Goal: Communication & Community: Answer question/provide support

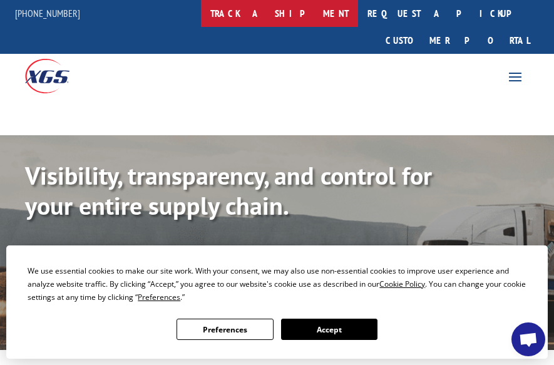
click at [282, 16] on link "track a shipment" at bounding box center [279, 13] width 157 height 27
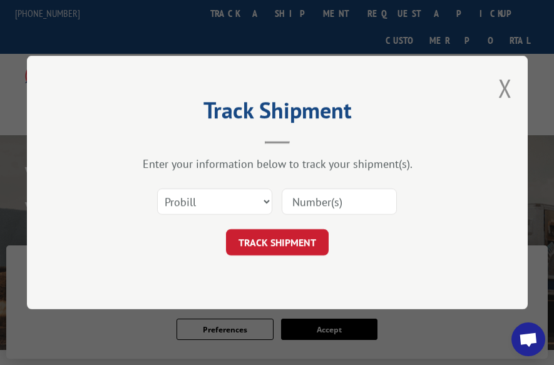
click at [325, 205] on input at bounding box center [338, 201] width 115 height 26
paste input "17593254"
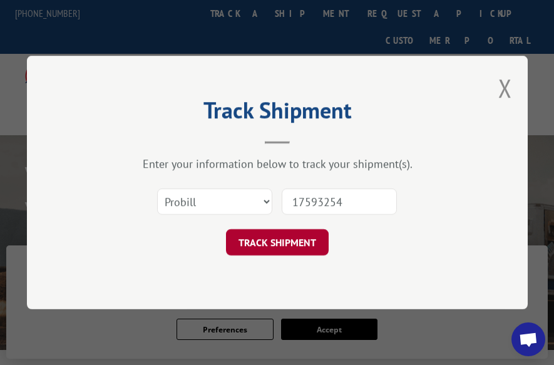
type input "17593254"
click at [323, 239] on button "TRACK SHIPMENT" at bounding box center [277, 242] width 103 height 26
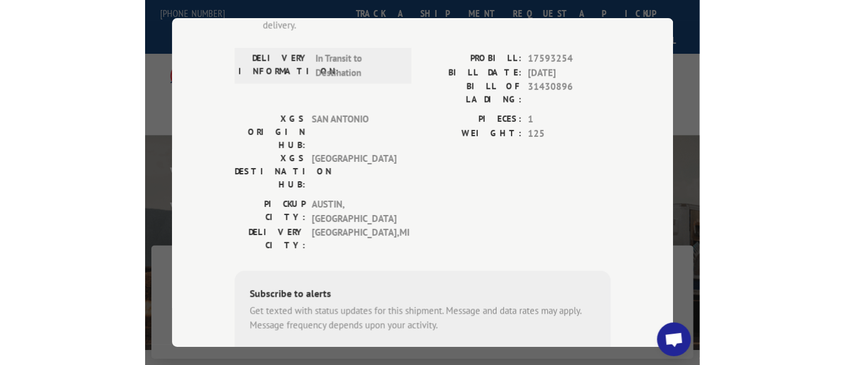
scroll to position [284, 0]
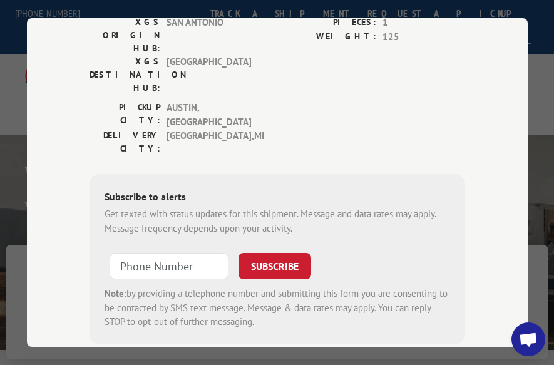
click at [527, 338] on span "Open chat" at bounding box center [528, 340] width 20 height 16
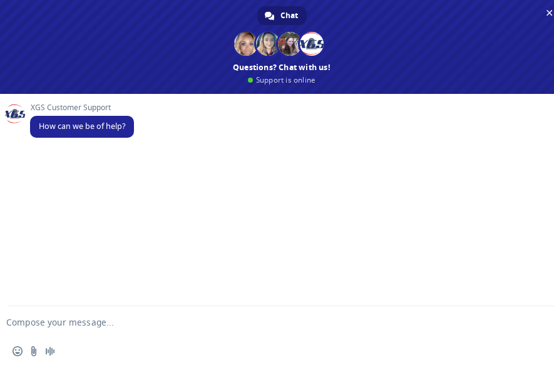
click at [101, 316] on form at bounding box center [268, 323] width 510 height 34
click at [60, 320] on textarea "Compose your message..." at bounding box center [261, 321] width 510 height 11
paste textarea "17593254"
type textarea "CAN I GET AN UPDATE ON THIS 17593254"
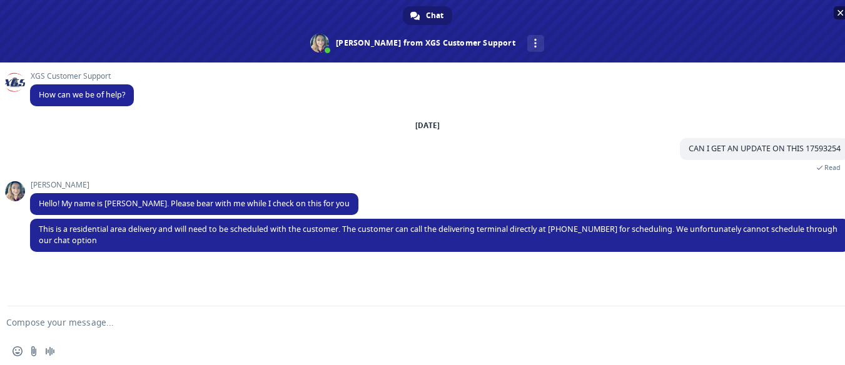
scroll to position [283, 0]
click at [76, 321] on textarea "Compose your message..." at bounding box center [407, 322] width 802 height 11
click at [169, 324] on textarea "but have you tried to contact the consingee already?" at bounding box center [407, 322] width 802 height 11
click at [183, 323] on textarea "but have you tried to contact the consingee already?" at bounding box center [407, 322] width 802 height 11
type textarea "but have you tried to contact the consignee already?"
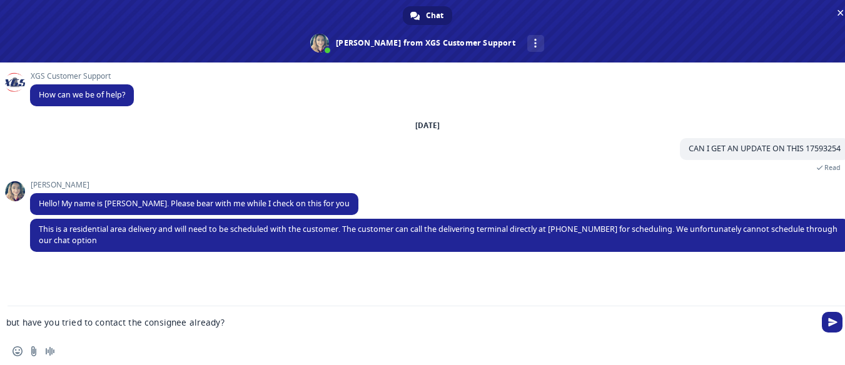
click at [228, 318] on textarea "but have you tried to contact the consignee already?" at bounding box center [407, 322] width 802 height 11
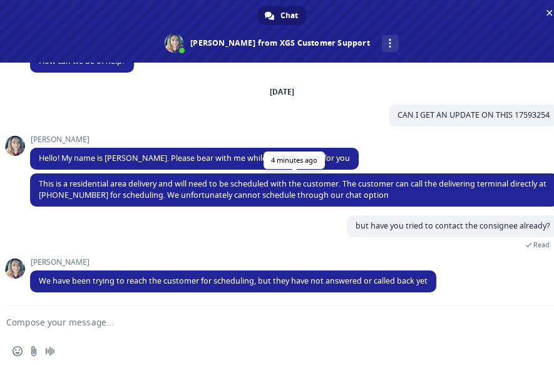
scroll to position [34, 0]
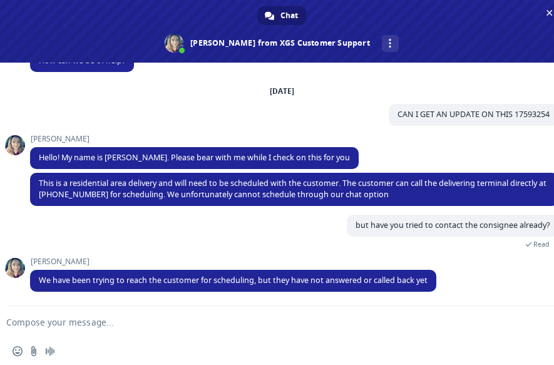
click at [79, 321] on textarea "Compose your message..." at bounding box center [261, 321] width 510 height 11
type textarea "got it. thanks!"
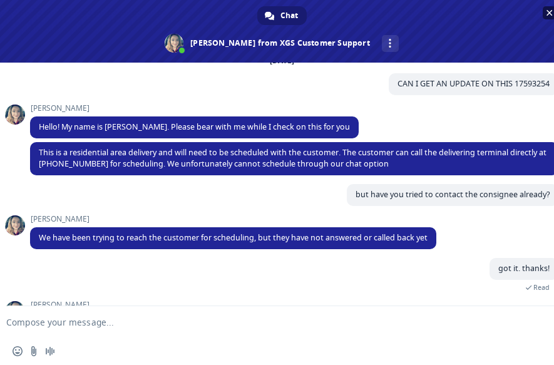
scroll to position [108, 0]
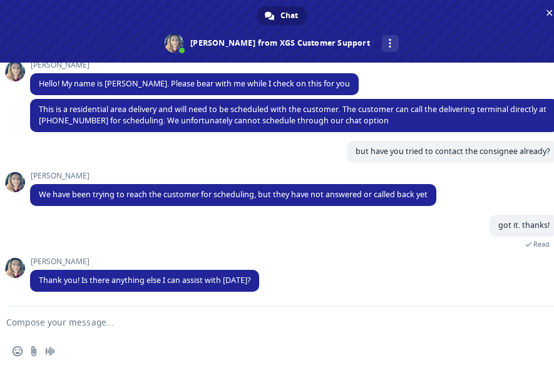
click at [145, 325] on textarea "Compose your message..." at bounding box center [261, 321] width 510 height 11
type textarea "No, that's all for me."
click at [540, 327] on span "Send" at bounding box center [540, 321] width 21 height 21
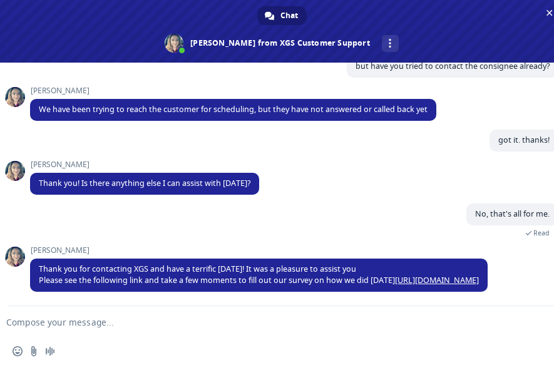
scroll to position [68, 0]
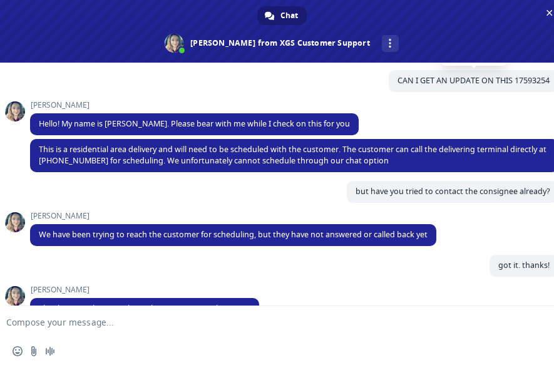
click at [522, 81] on span "CAN I GET AN UPDATE ON THIS 17593254" at bounding box center [473, 80] width 152 height 11
copy span "17593254"
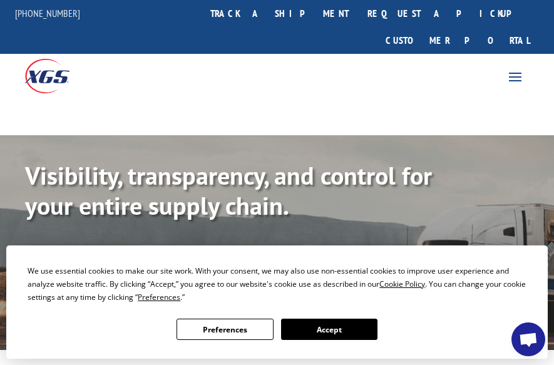
scroll to position [193, 0]
click at [521, 66] on span at bounding box center [515, 76] width 20 height 20
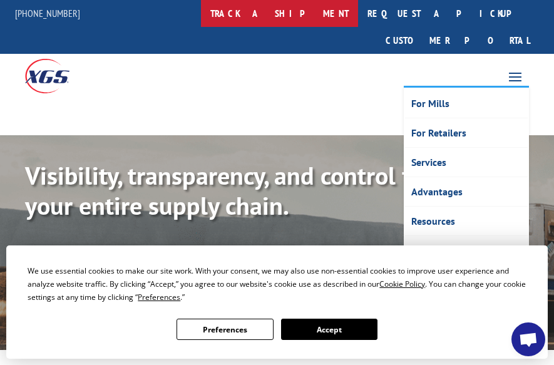
click at [299, 11] on link "track a shipment" at bounding box center [279, 13] width 157 height 27
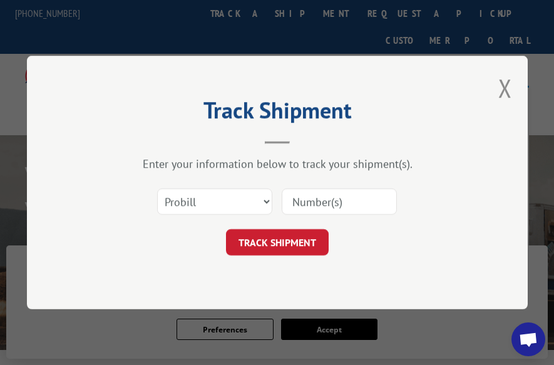
click at [347, 212] on input at bounding box center [338, 201] width 115 height 26
paste input "17593254"
type input "17593254"
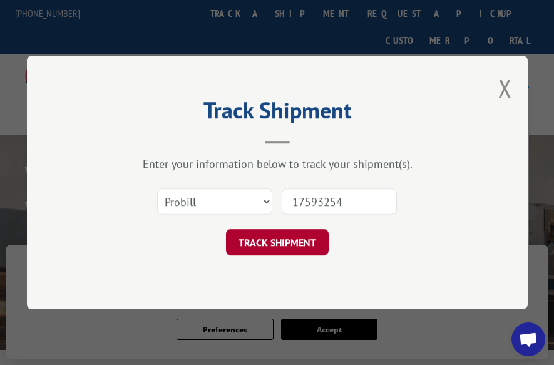
click at [281, 236] on button "TRACK SHIPMENT" at bounding box center [277, 242] width 103 height 26
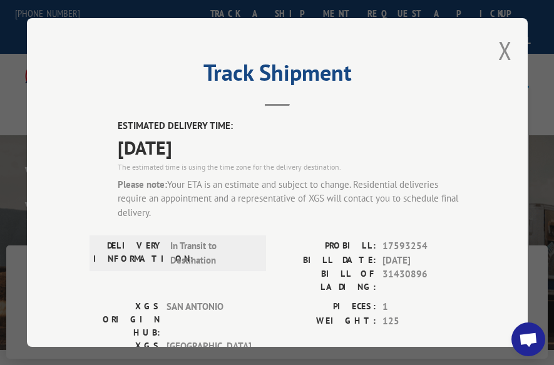
click at [521, 330] on span "Open chat" at bounding box center [528, 339] width 34 height 34
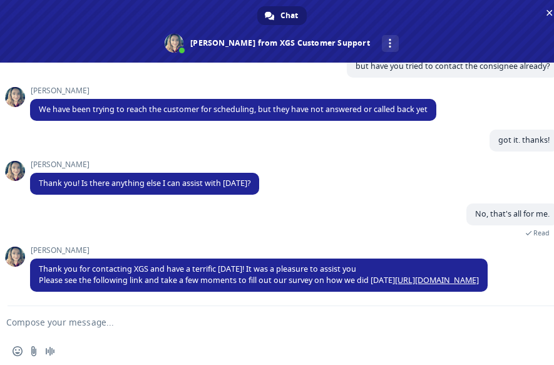
click at [208, 320] on textarea "Compose your message..." at bounding box center [261, 321] width 510 height 11
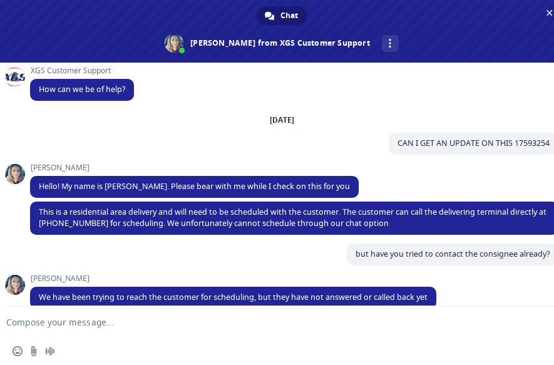
scroll to position [0, 0]
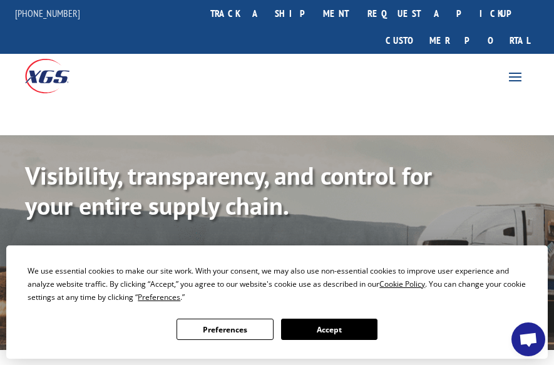
scroll to position [192, 0]
click at [533, 336] on span "Open chat" at bounding box center [528, 340] width 20 height 16
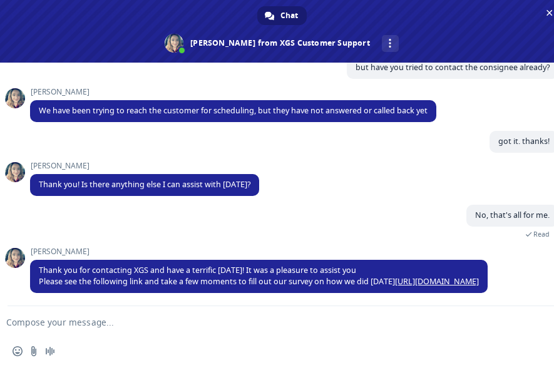
scroll to position [193, 0]
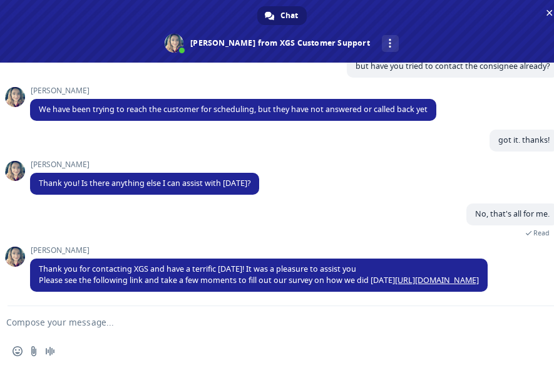
click at [140, 319] on textarea "Compose your message..." at bounding box center [261, 321] width 510 height 11
type textarea "hello"
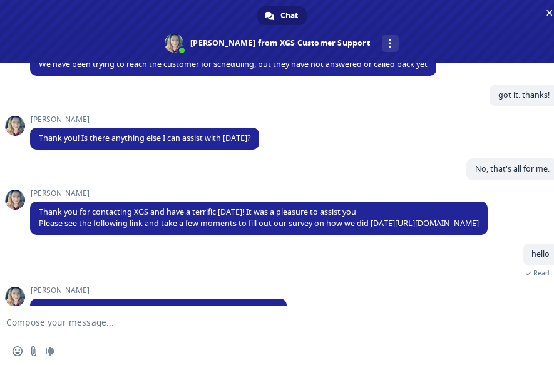
scroll to position [267, 0]
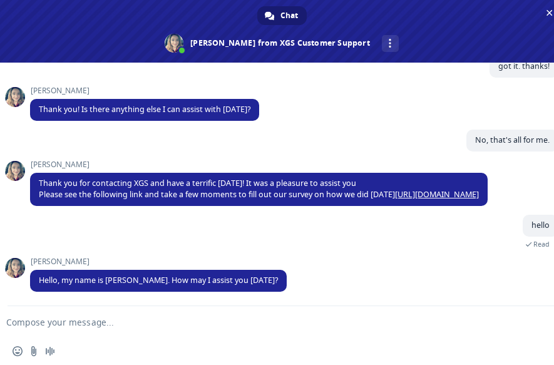
click at [153, 324] on textarea "Compose your message..." at bounding box center [261, 321] width 510 height 11
click at [178, 320] on textarea "Hi Megan, I forgot to ask you earlier," at bounding box center [261, 321] width 510 height 11
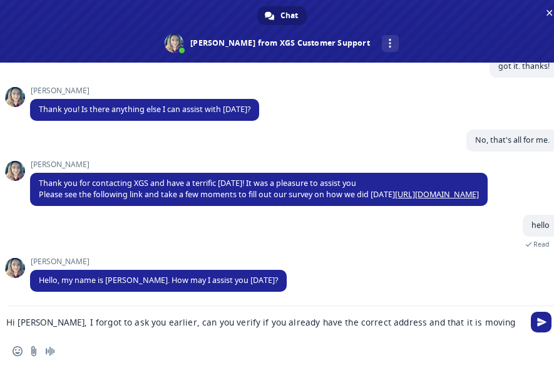
type textarea "Hi Megan, I forgot to ask you earlier, can you verify if you already have the c…"
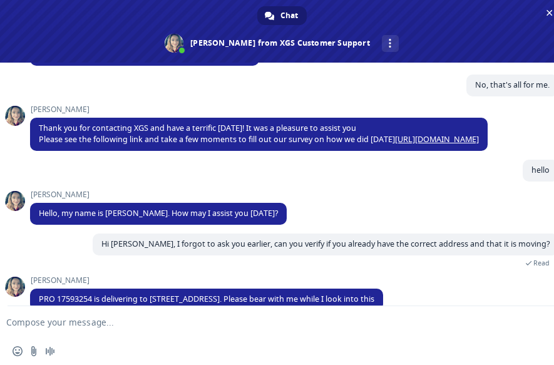
scroll to position [341, 0]
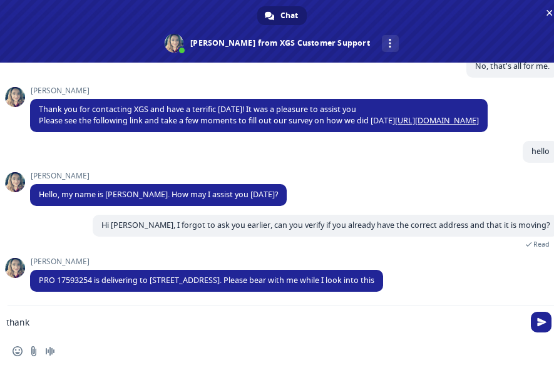
type textarea "thanks"
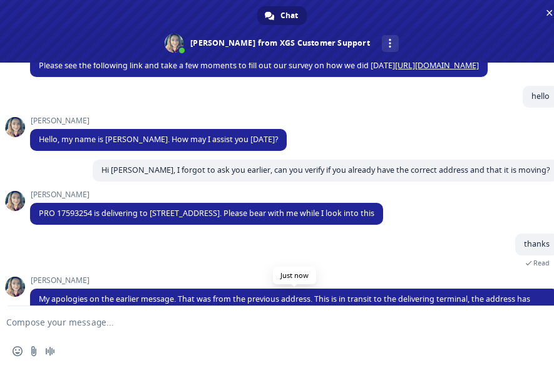
scroll to position [426, 0]
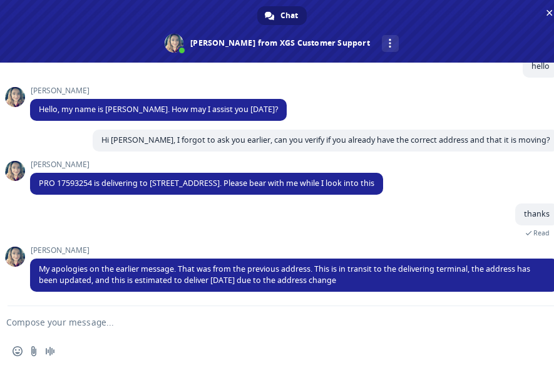
click at [95, 325] on textarea "Compose your message..." at bounding box center [261, 321] width 510 height 11
type textarea "perfect! thank you so much!"
click at [149, 321] on textarea "perfect! thank you so much!" at bounding box center [261, 321] width 510 height 11
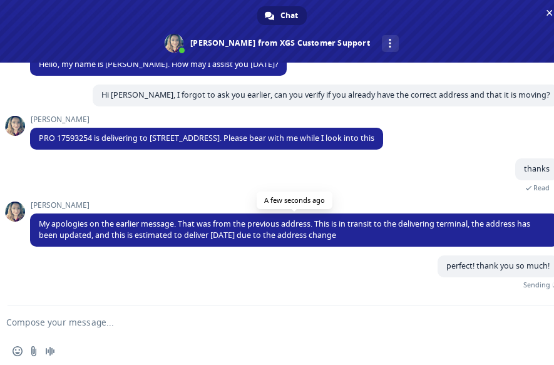
scroll to position [457, 0]
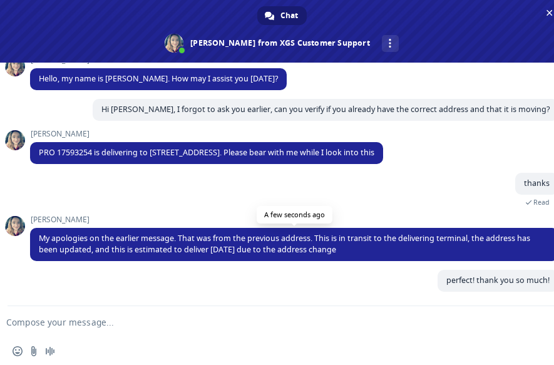
drag, startPoint x: 383, startPoint y: 251, endPoint x: 316, endPoint y: 236, distance: 68.6
click at [316, 236] on span "My apologies on the earlier message. That was from the previous address. This i…" at bounding box center [294, 244] width 528 height 33
copy span "This is in transit to the delivering terminal, the address has been updated, an…"
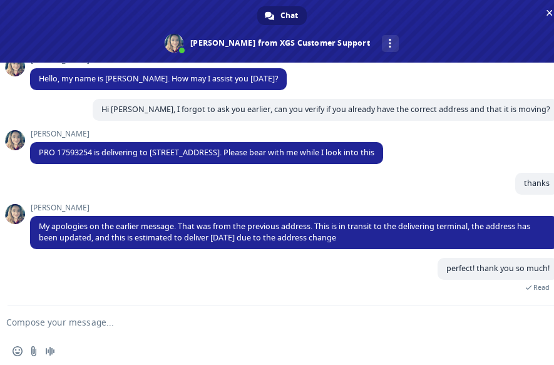
click at [338, 188] on div "thanks 4 minutes ago" at bounding box center [294, 188] width 528 height 31
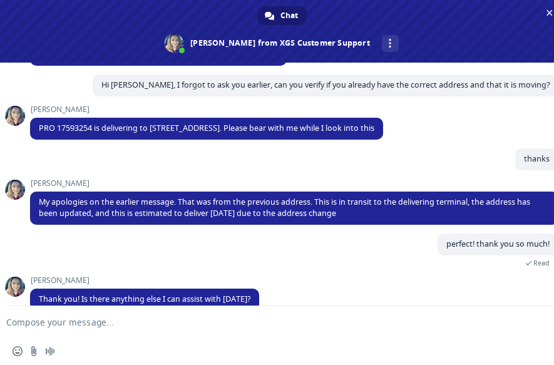
scroll to position [500, 0]
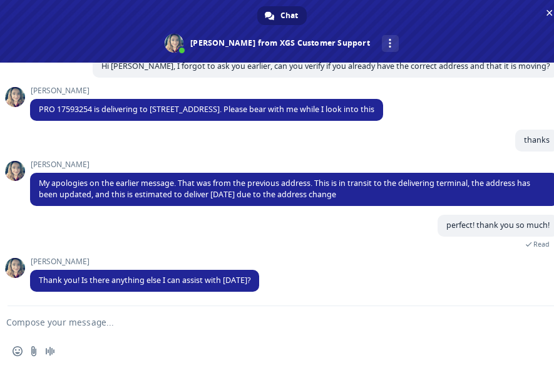
click at [154, 321] on textarea "Compose your message..." at bounding box center [261, 321] width 510 height 11
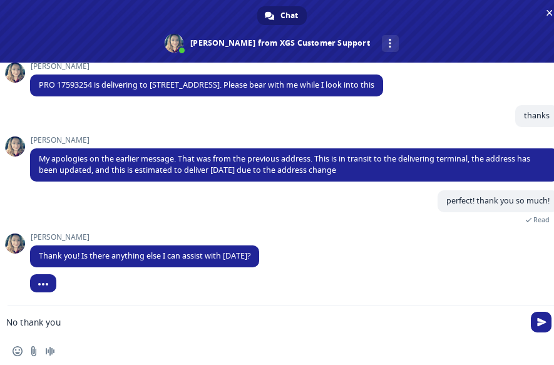
type textarea "No thank you!"
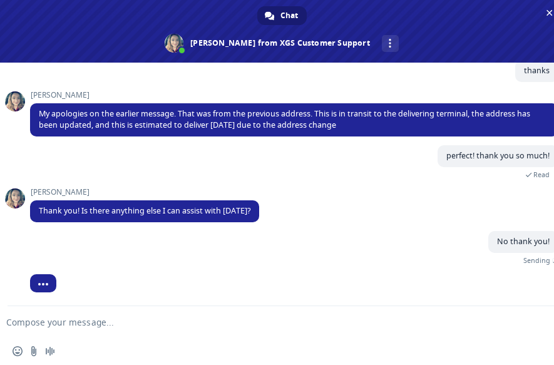
scroll to position [555, 0]
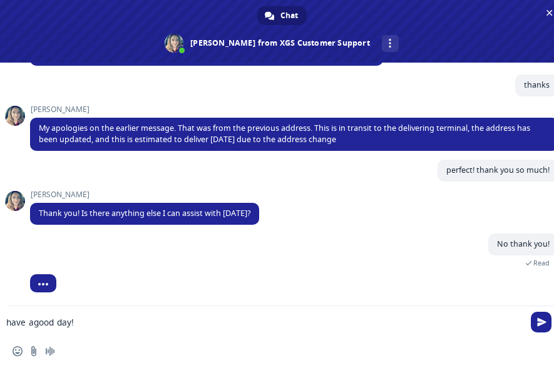
click at [31, 326] on textarea "have agood day!" at bounding box center [261, 321] width 510 height 11
type textarea "have a good day!"
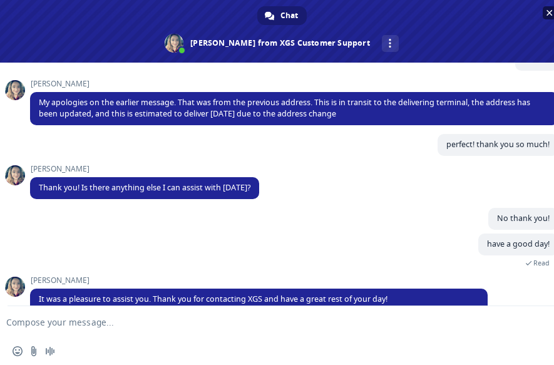
scroll to position [610, 0]
